Goal: Contribute content: Add original content to the website for others to see

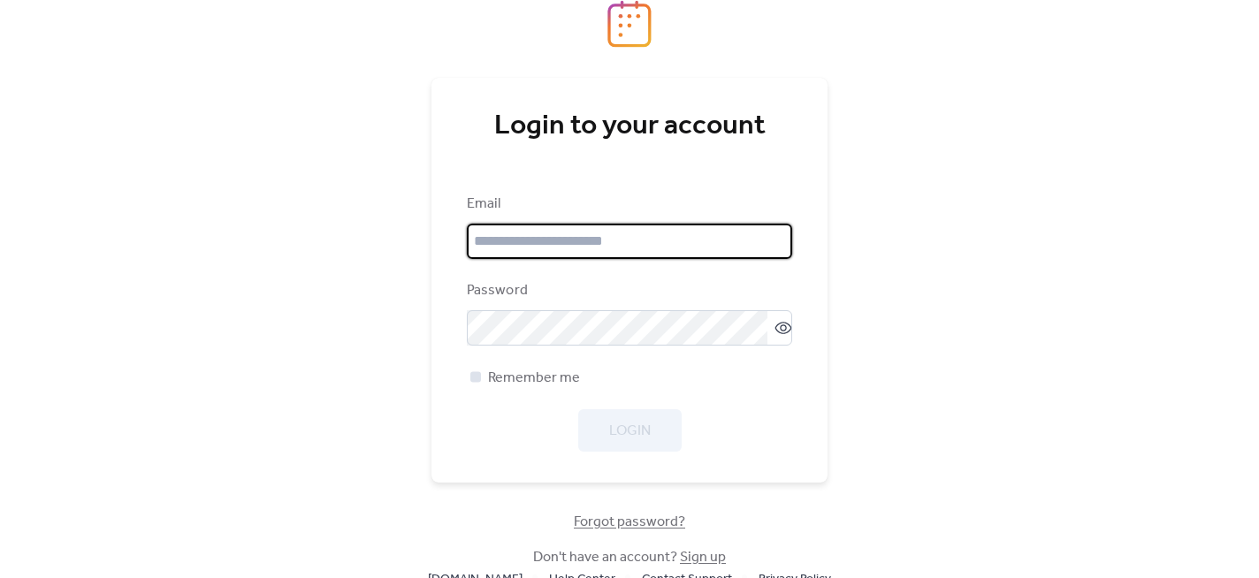
type input "**********"
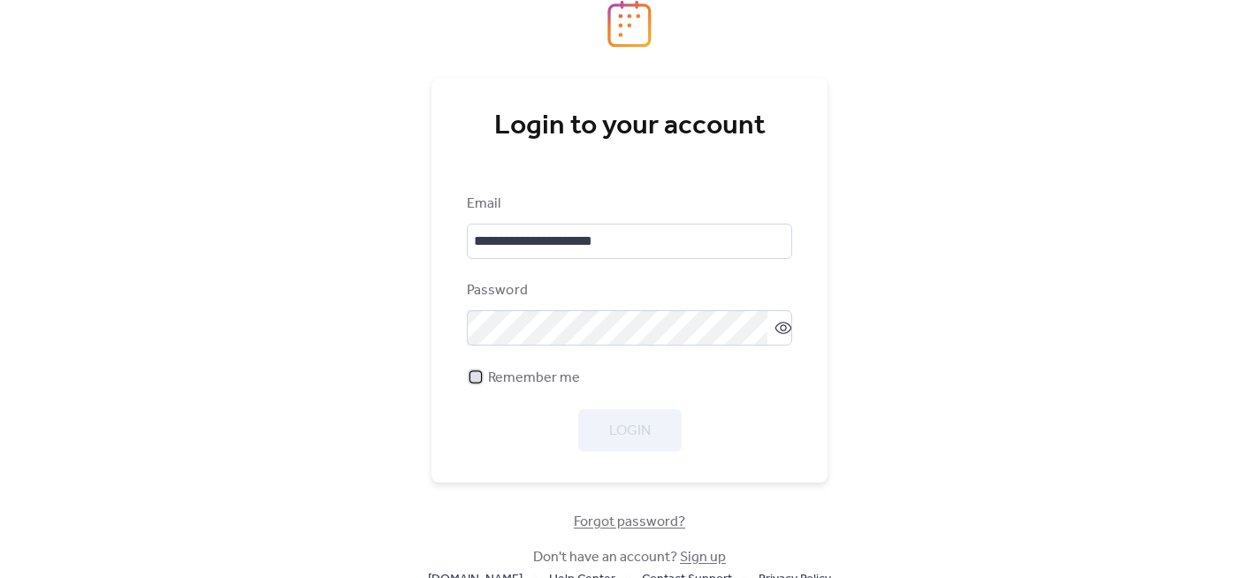
click at [475, 374] on div at bounding box center [475, 376] width 11 height 11
click at [617, 431] on span "Login" at bounding box center [630, 431] width 42 height 21
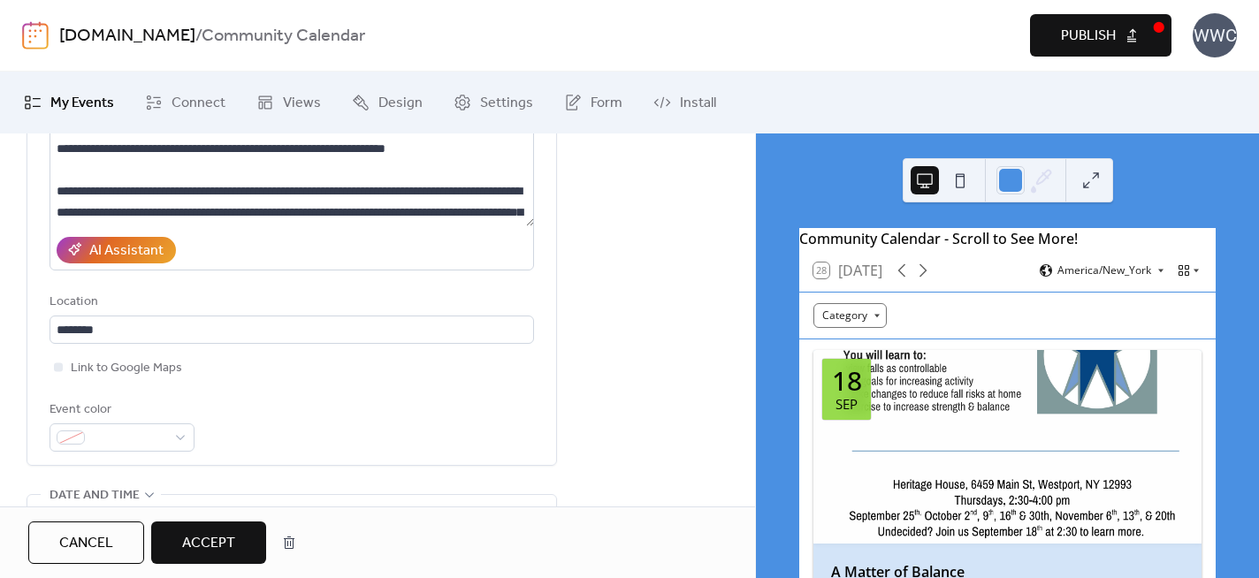
scroll to position [404, 0]
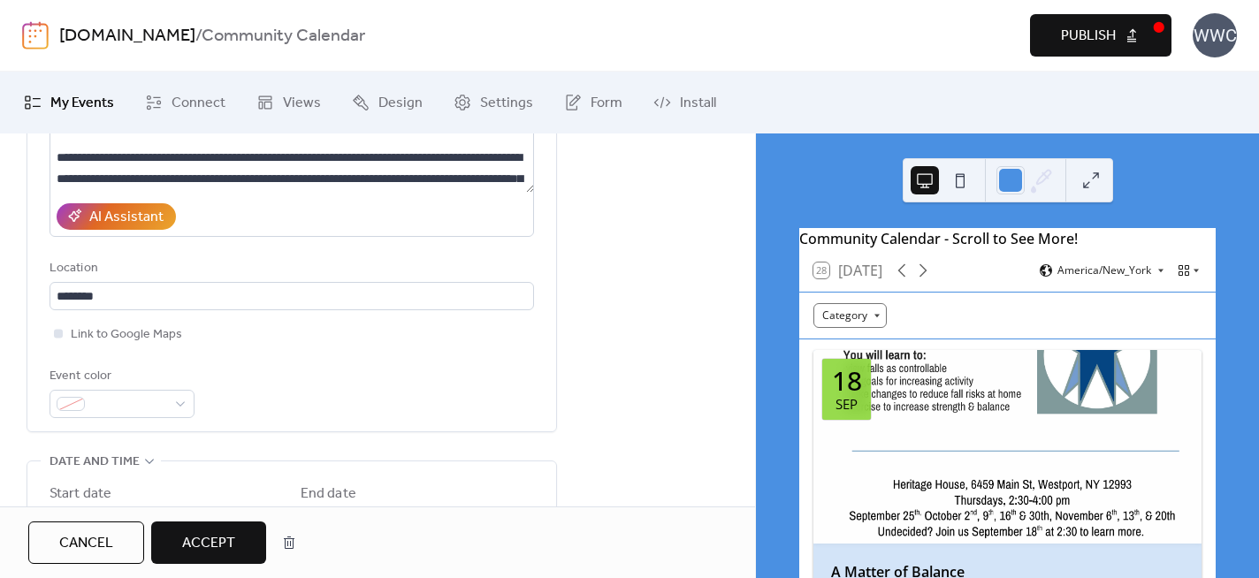
type input "**********"
click at [59, 329] on div at bounding box center [58, 333] width 9 height 9
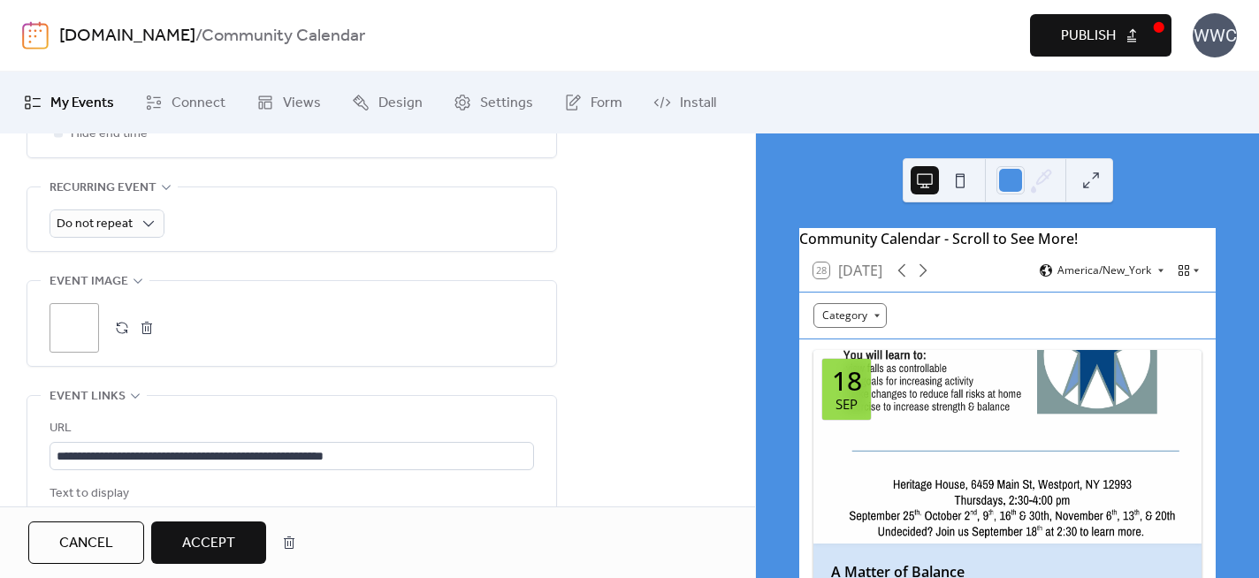
scroll to position [893, 0]
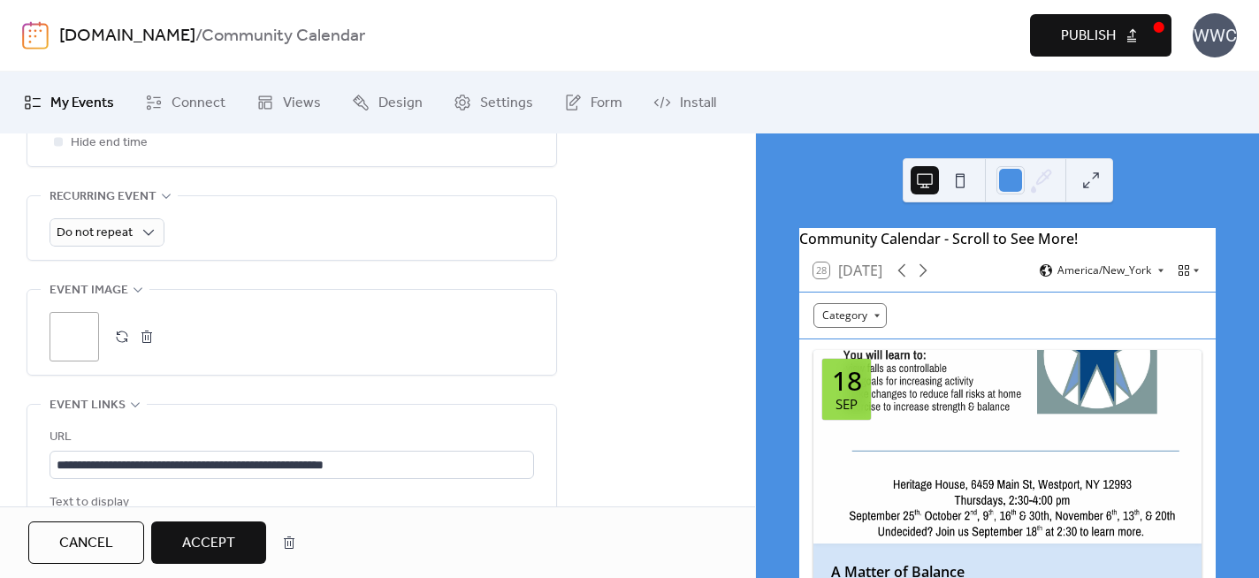
click at [82, 317] on div ";" at bounding box center [75, 337] width 50 height 50
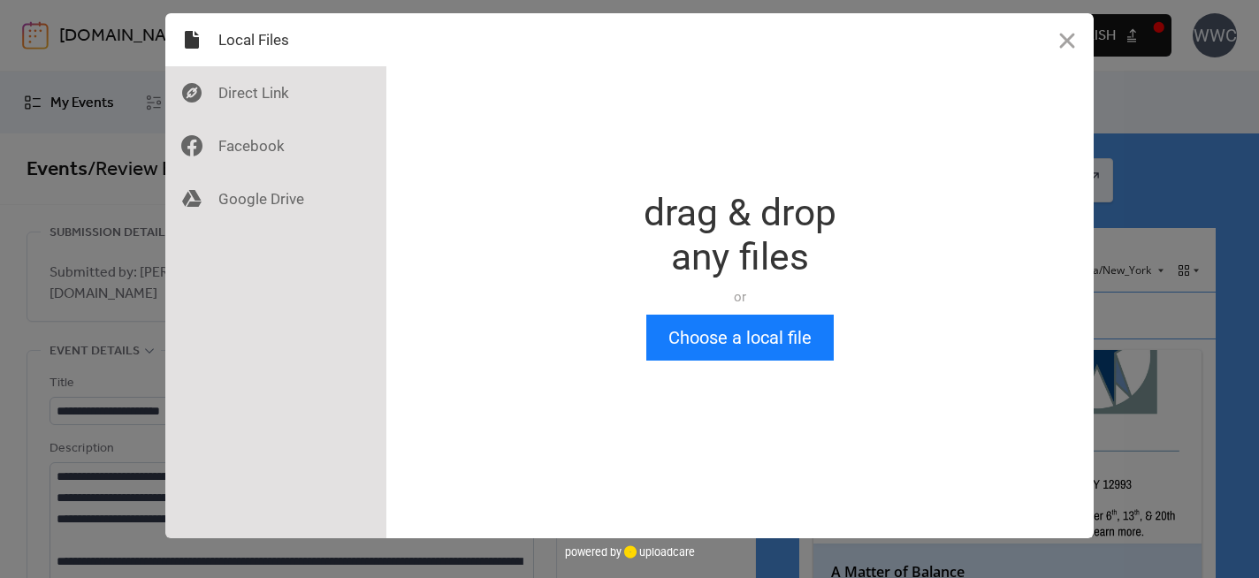
scroll to position [0, 0]
click at [697, 337] on button "Choose a local file" at bounding box center [739, 338] width 187 height 46
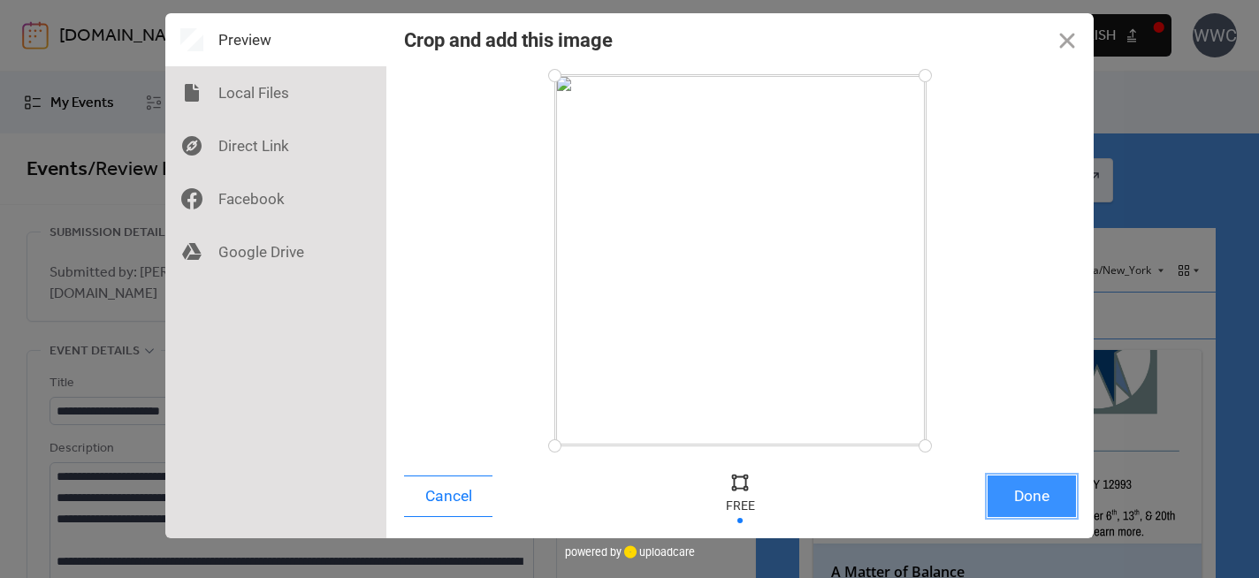
click at [1028, 486] on button "Done" at bounding box center [1032, 497] width 88 height 42
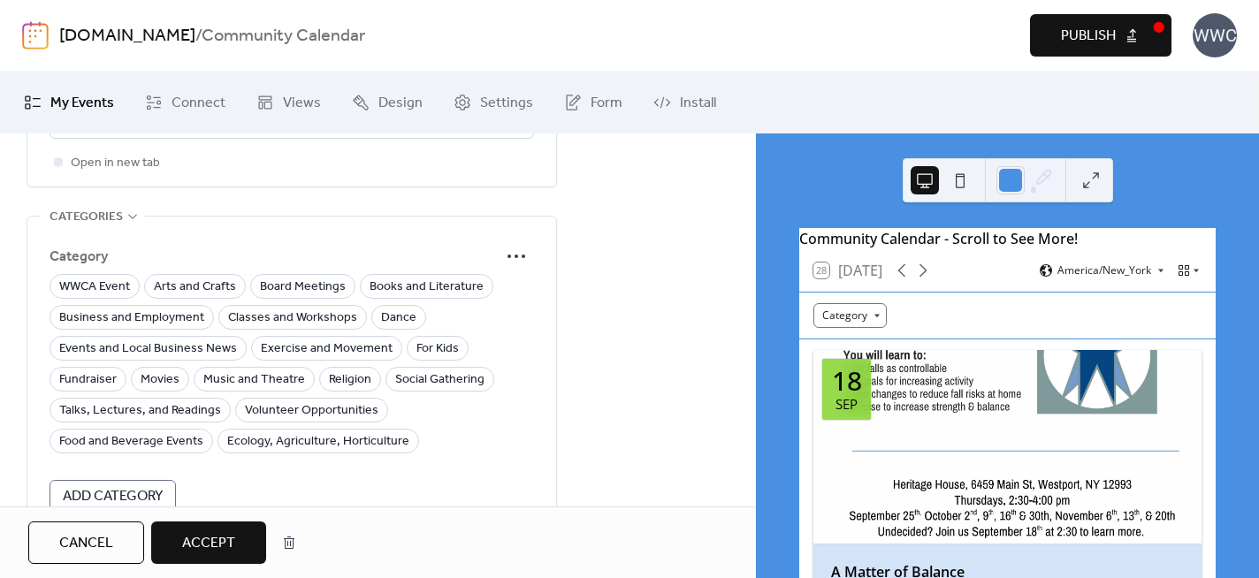
scroll to position [1309, 0]
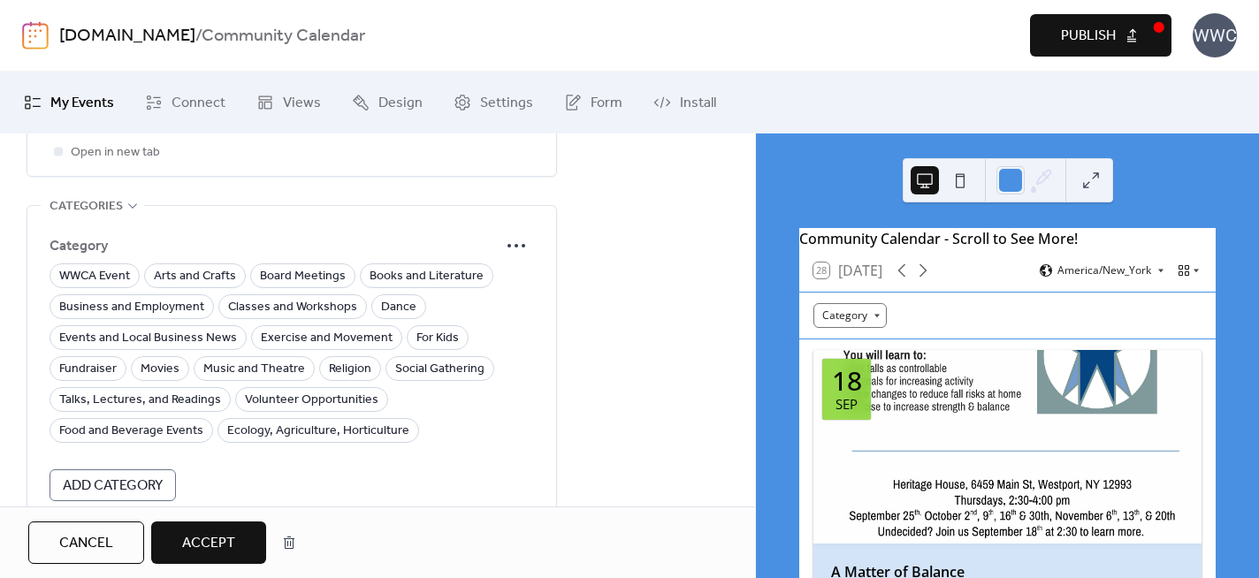
click at [202, 554] on span "Accept" at bounding box center [208, 543] width 53 height 21
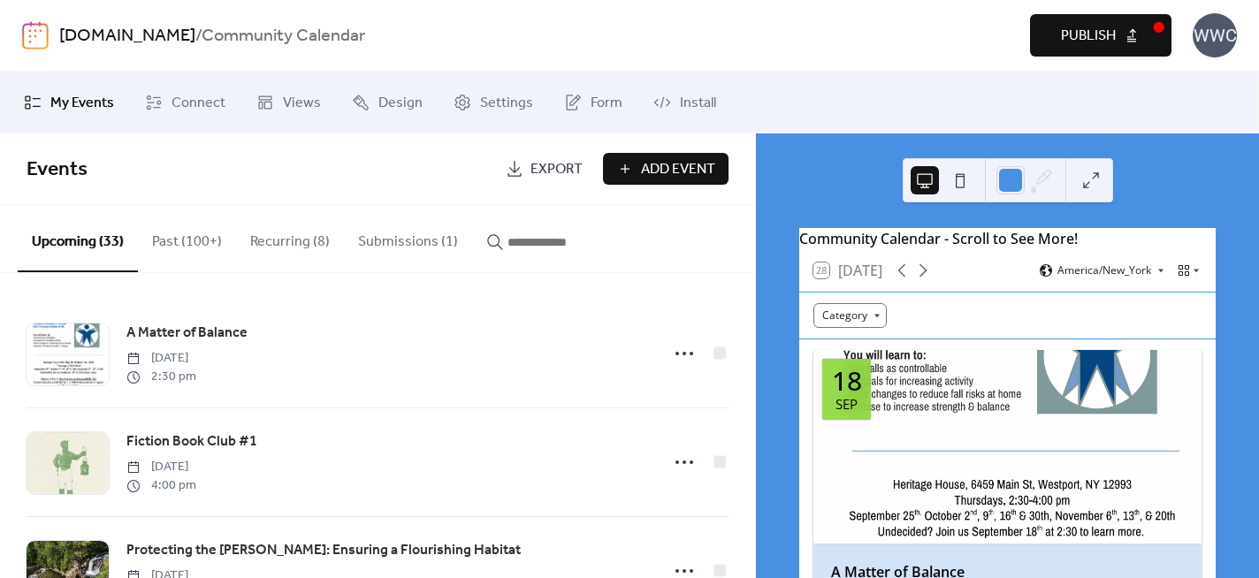
click at [1087, 34] on span "Publish" at bounding box center [1088, 36] width 55 height 21
click at [388, 246] on button "Submissions (1)" at bounding box center [408, 237] width 128 height 65
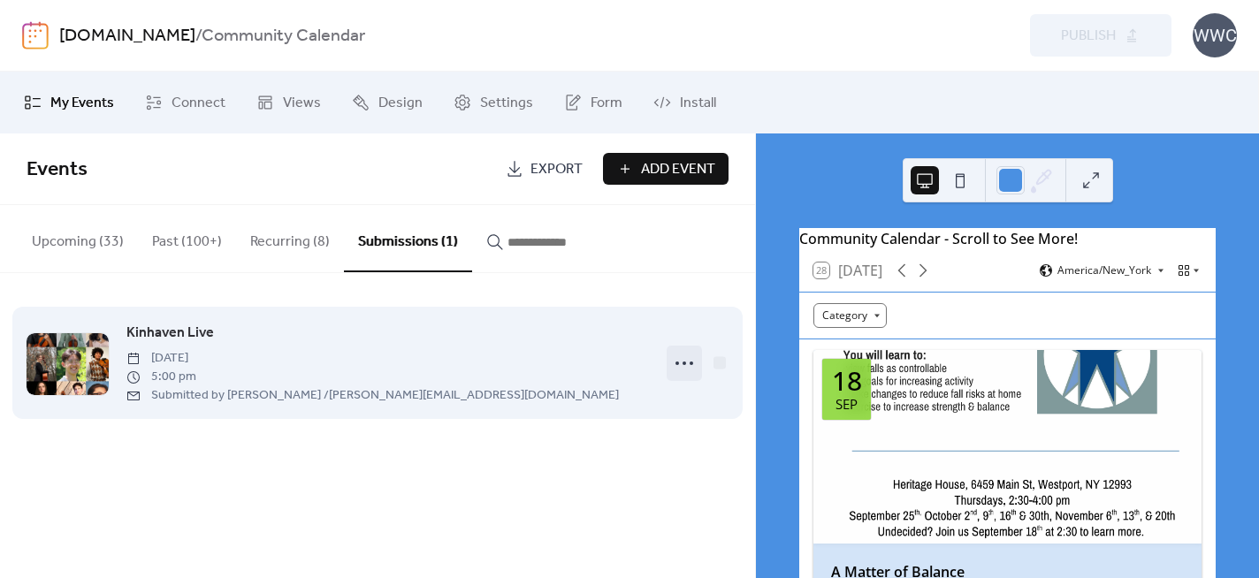
click at [685, 365] on icon at bounding box center [684, 363] width 28 height 28
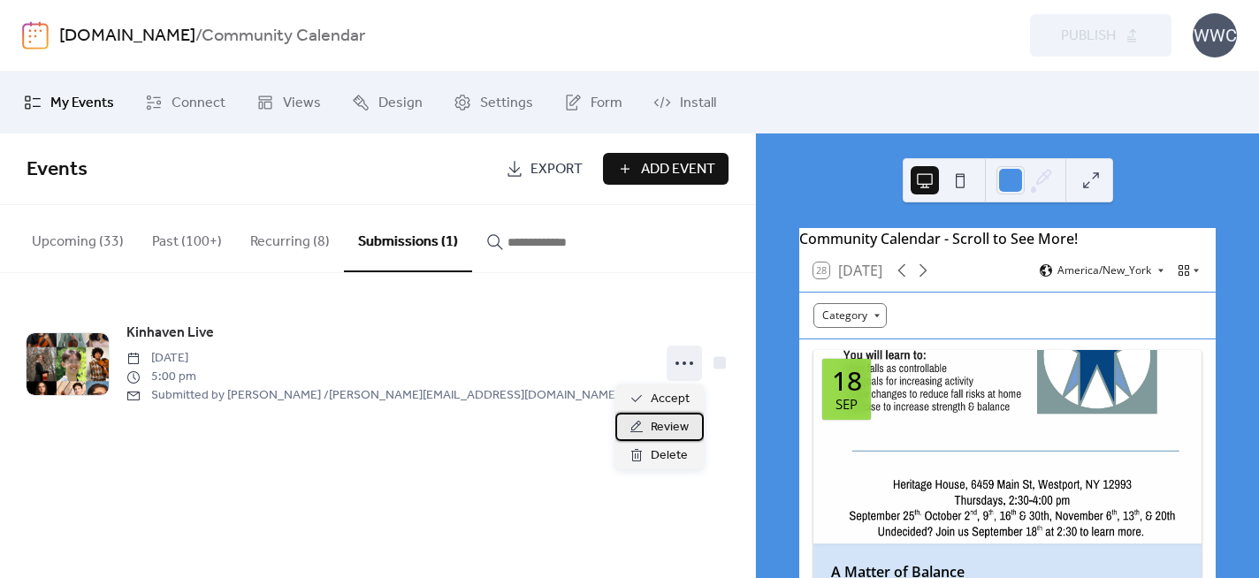
click at [664, 426] on span "Review" at bounding box center [670, 427] width 38 height 21
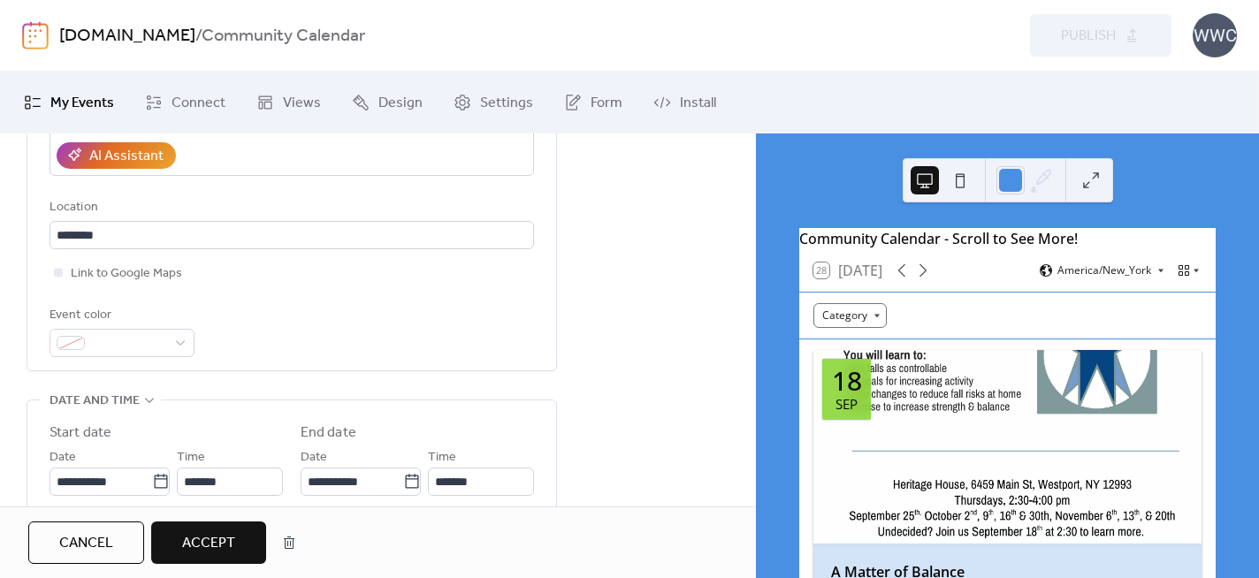
scroll to position [466, 0]
type input "**********"
click at [57, 267] on div at bounding box center [58, 271] width 9 height 9
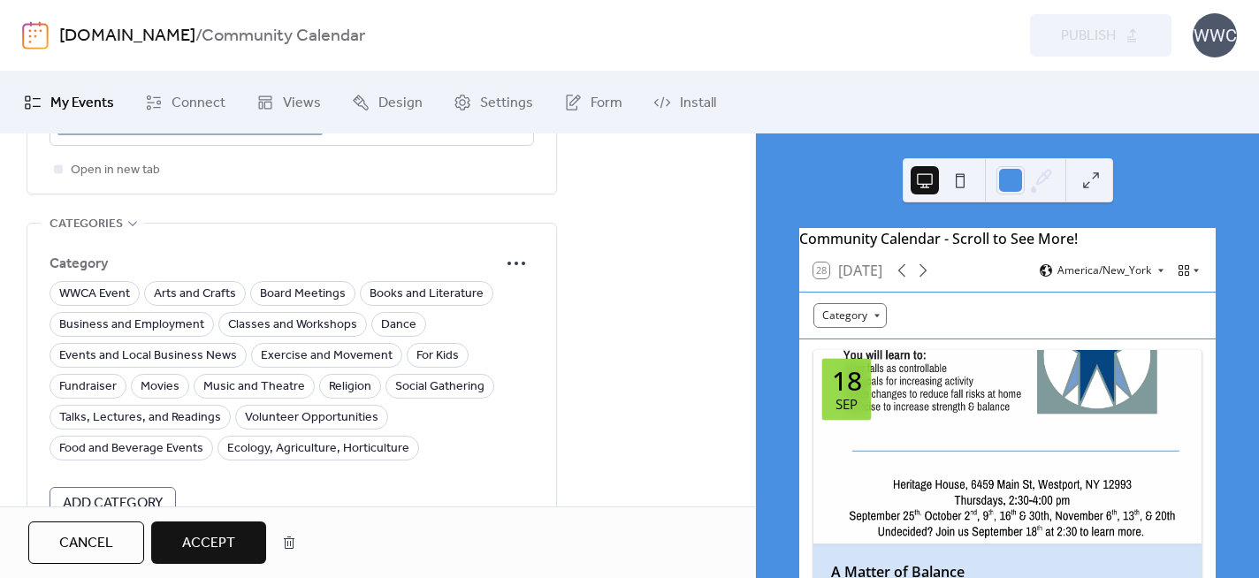
scroll to position [1296, 0]
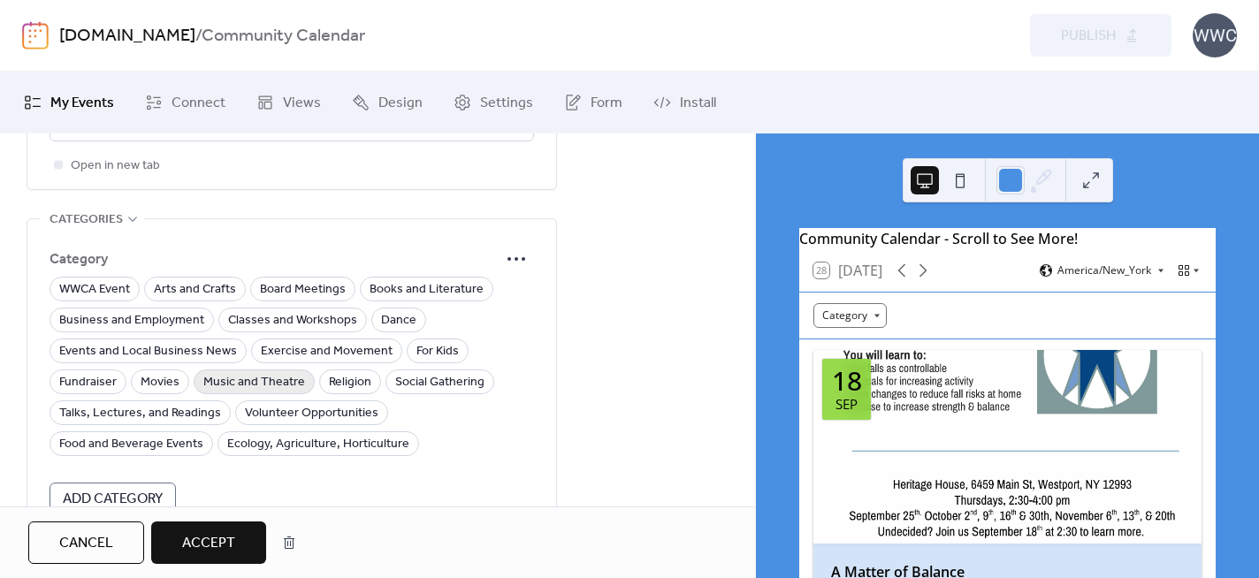
click at [251, 372] on span "Music and Theatre" at bounding box center [254, 382] width 102 height 21
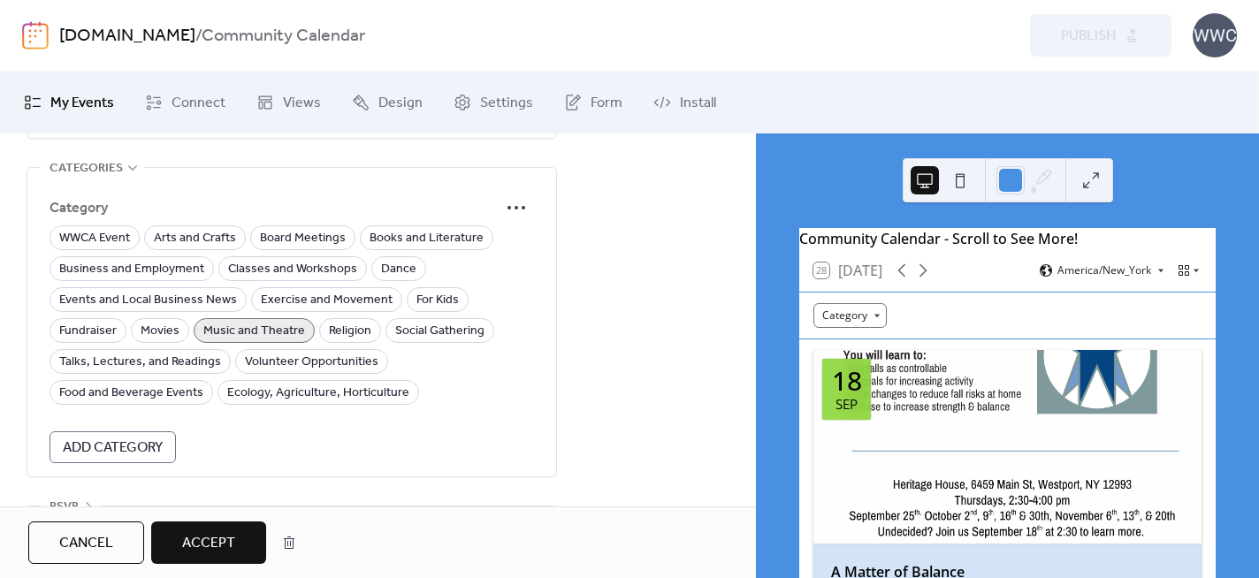
scroll to position [1385, 0]
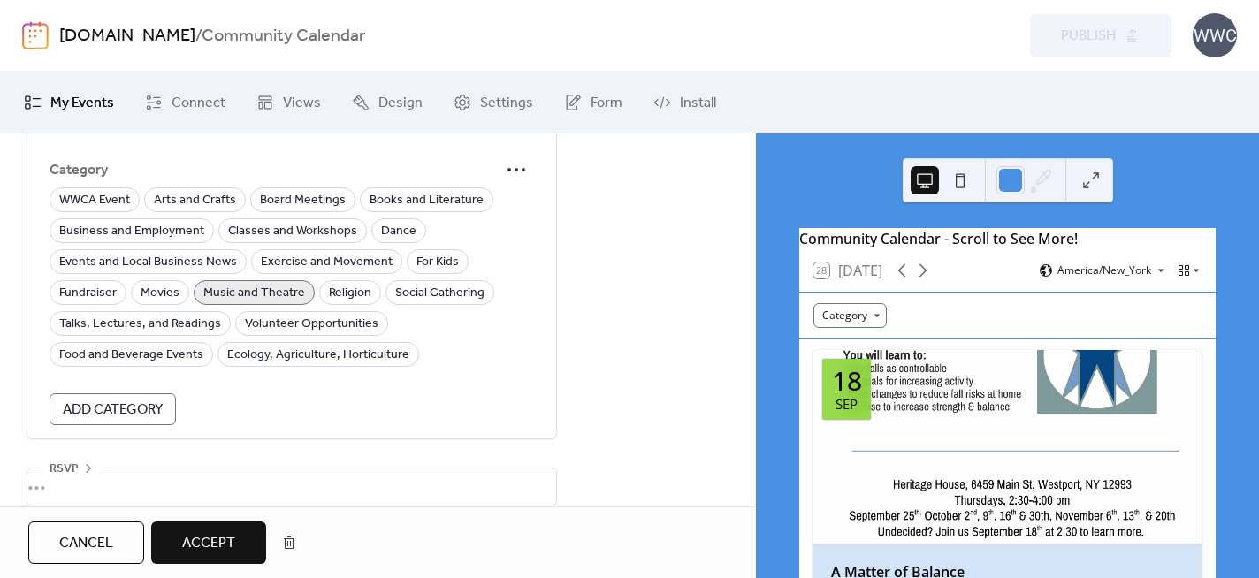
click at [216, 539] on span "Accept" at bounding box center [208, 543] width 53 height 21
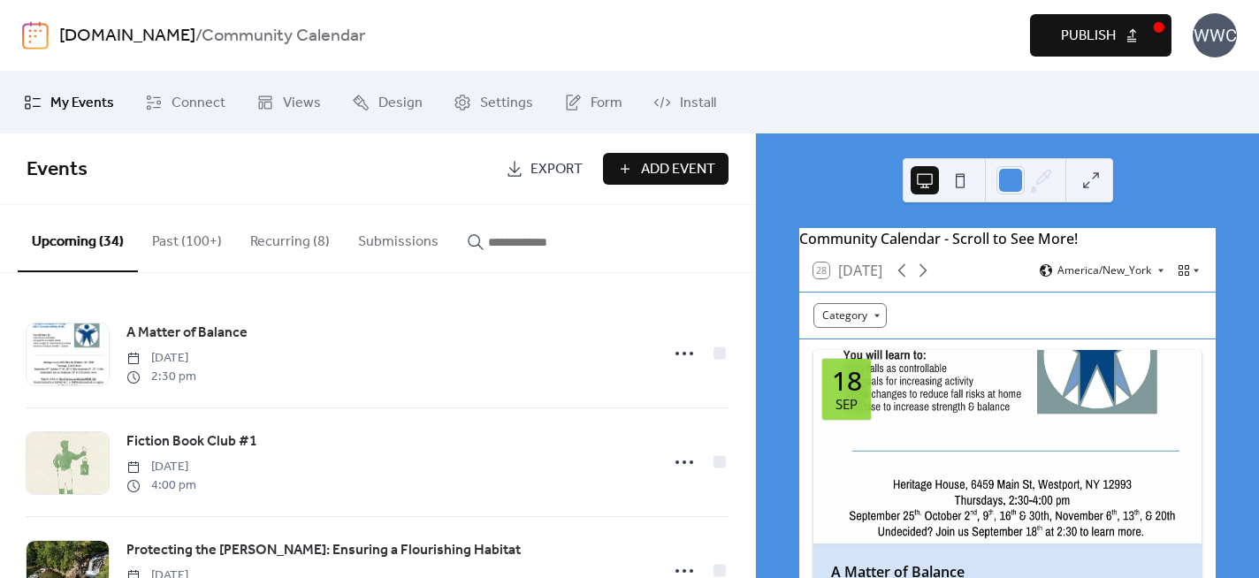
click at [1086, 38] on span "Publish" at bounding box center [1088, 36] width 55 height 21
